Goal: Check status: Check status

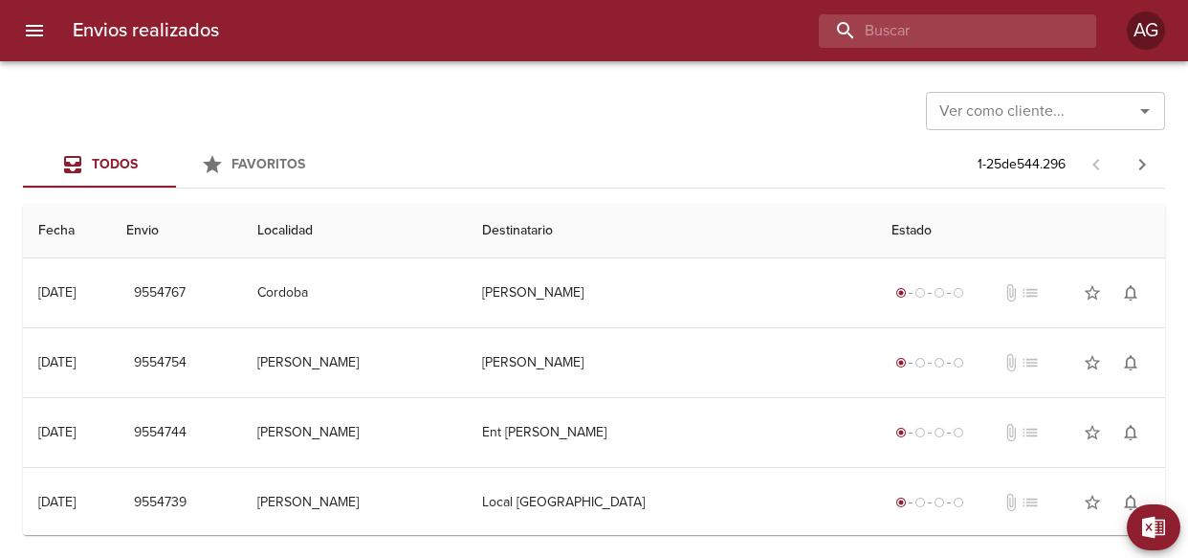
click at [987, 24] on input "buscar" at bounding box center [941, 30] width 245 height 33
paste input "9499413"
type input "9499413"
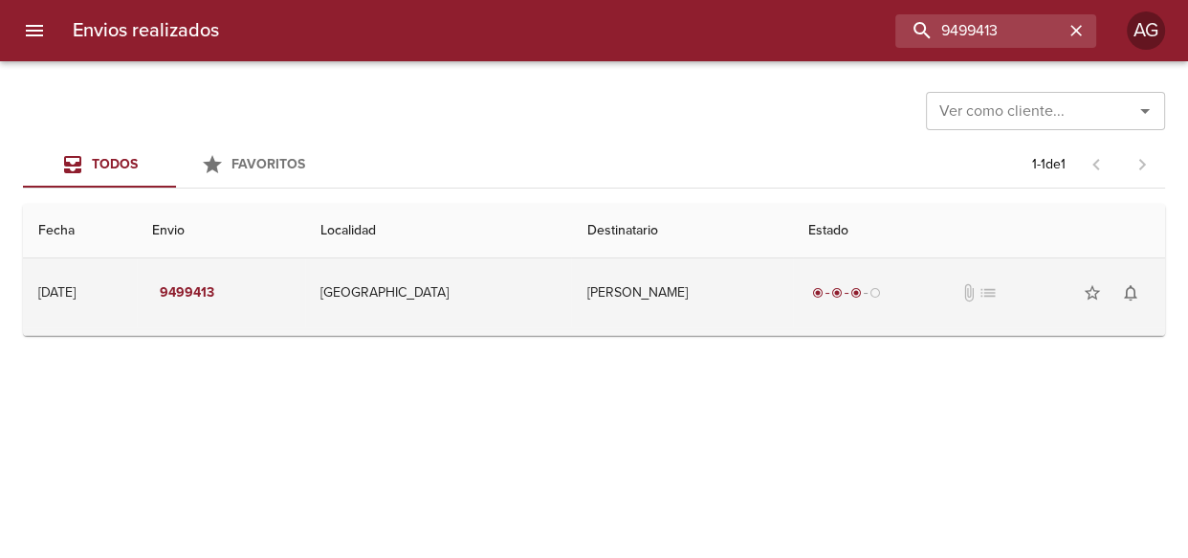
click at [602, 308] on td "[PERSON_NAME]" at bounding box center [681, 292] width 221 height 69
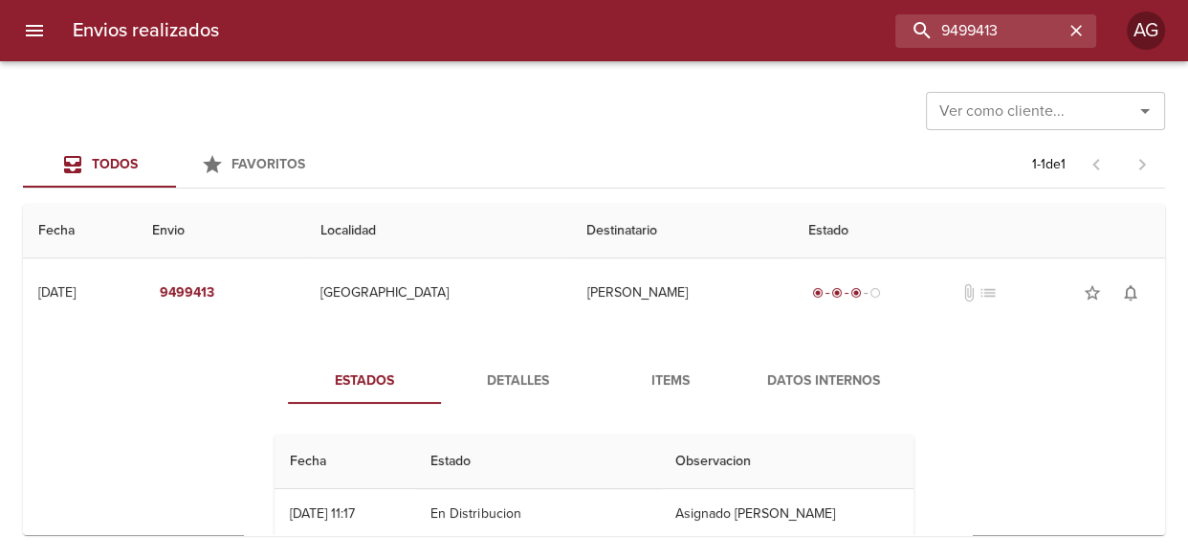
click at [660, 394] on button "Items" at bounding box center [670, 381] width 153 height 46
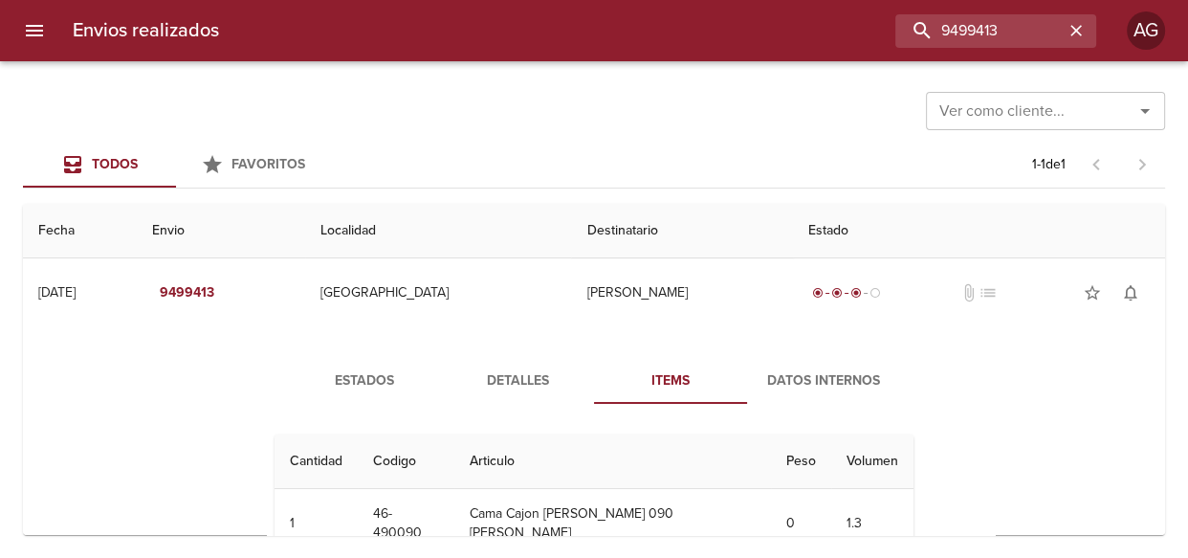
scroll to position [42, 0]
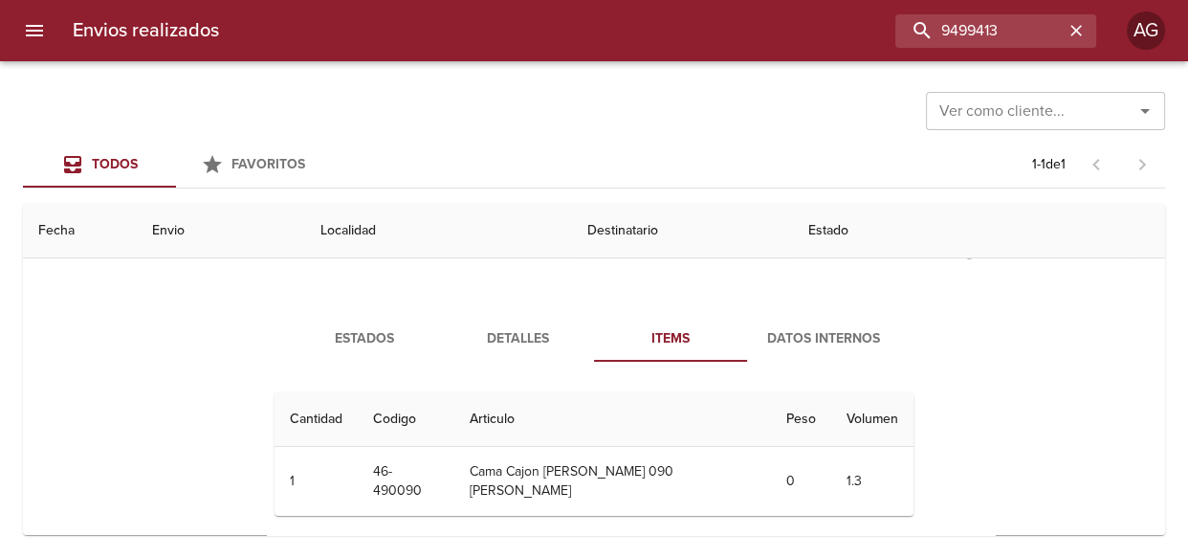
click at [343, 345] on span "Estados" at bounding box center [364, 339] width 130 height 24
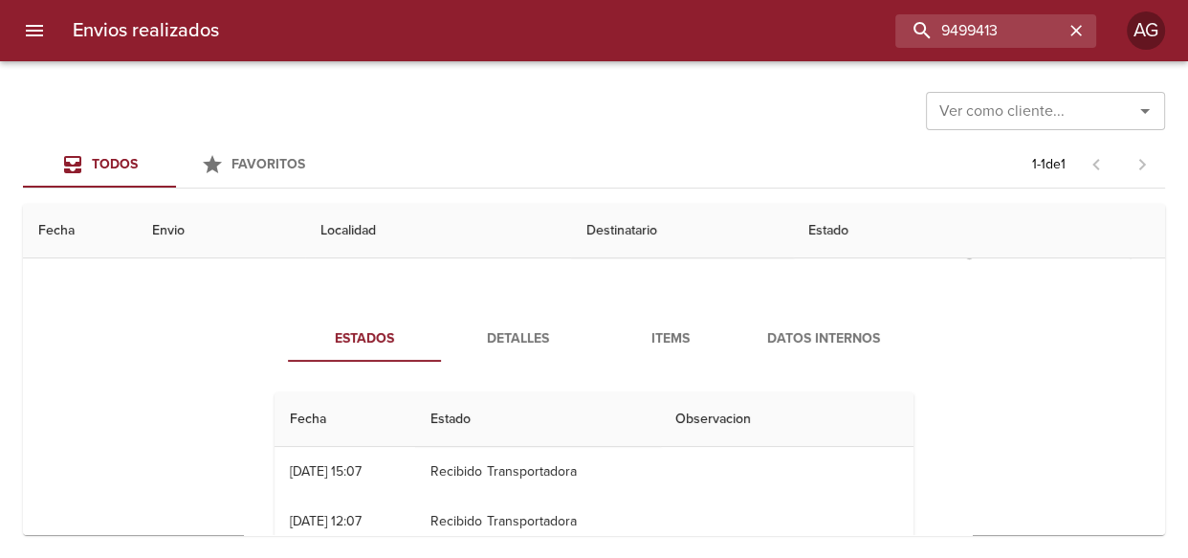
scroll to position [0, 0]
click at [556, 247] on th "Localidad" at bounding box center [438, 231] width 266 height 55
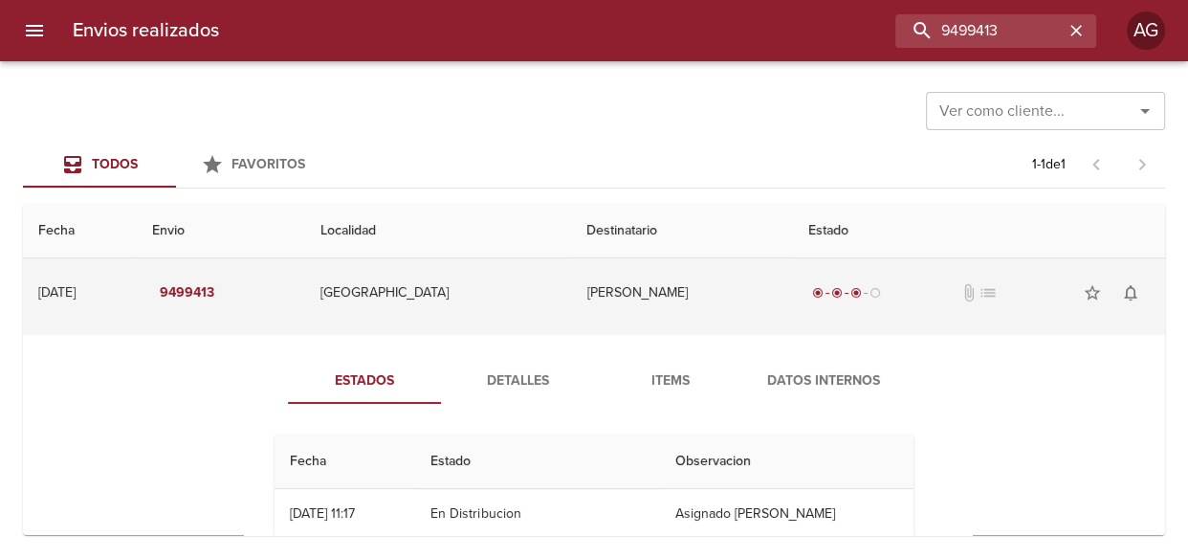
click at [555, 284] on td "[GEOGRAPHIC_DATA]" at bounding box center [438, 292] width 266 height 69
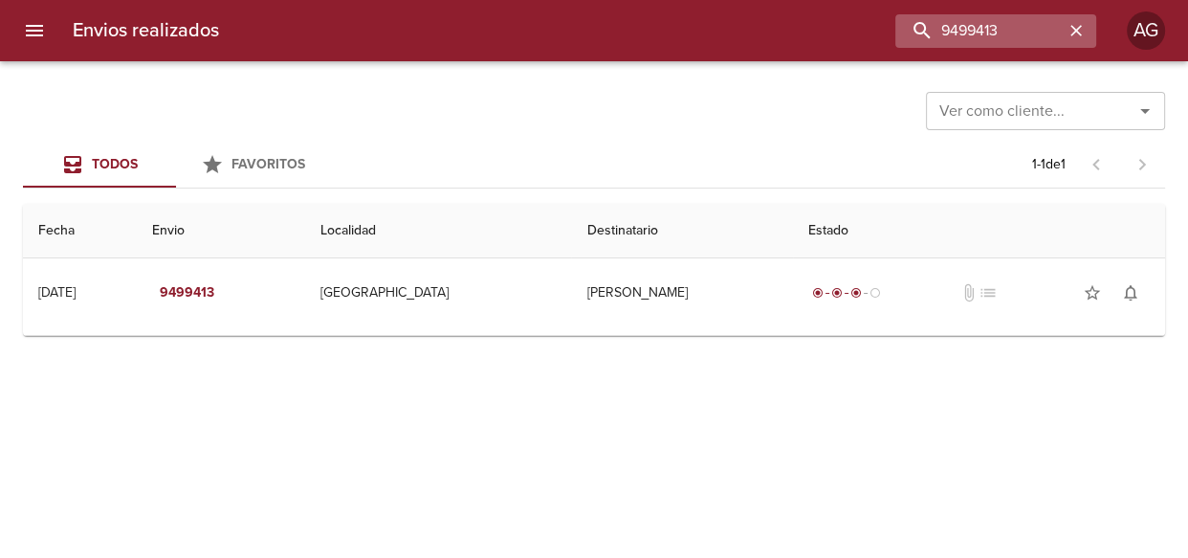
click at [1081, 27] on icon "button" at bounding box center [1076, 30] width 19 height 19
